Goal: Task Accomplishment & Management: Use online tool/utility

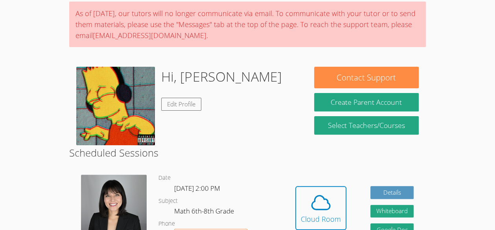
scroll to position [64, 0]
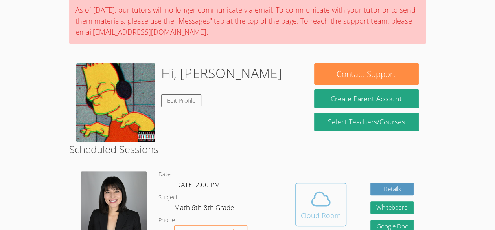
click at [326, 225] on button "Cloud Room" at bounding box center [320, 205] width 51 height 44
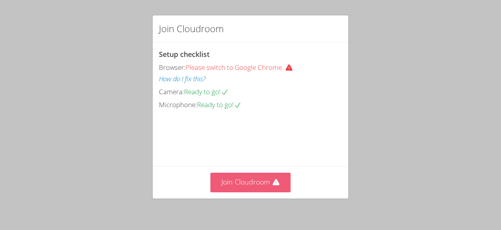
click at [238, 182] on button "Join Cloudroom" at bounding box center [250, 182] width 81 height 19
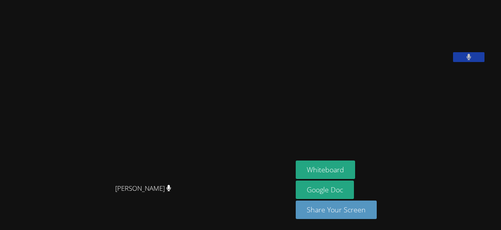
click at [347, 158] on aside "[PERSON_NAME] Whiteboard Google Doc Share Your Screen" at bounding box center [391, 115] width 197 height 230
click at [296, 176] on button "Whiteboard" at bounding box center [325, 170] width 59 height 18
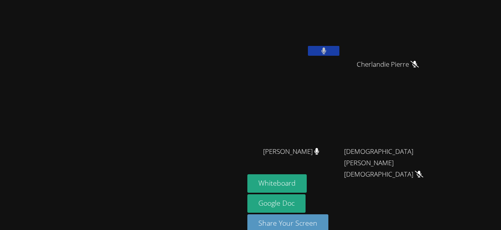
click at [247, 175] on button "Whiteboard" at bounding box center [276, 184] width 59 height 18
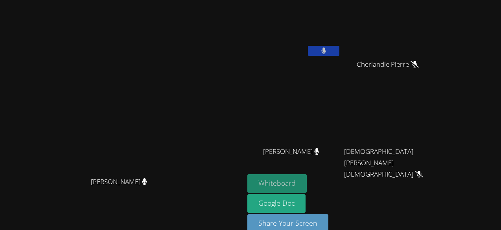
click at [307, 182] on button "Whiteboard" at bounding box center [276, 184] width 59 height 18
